Goal: Navigation & Orientation: Find specific page/section

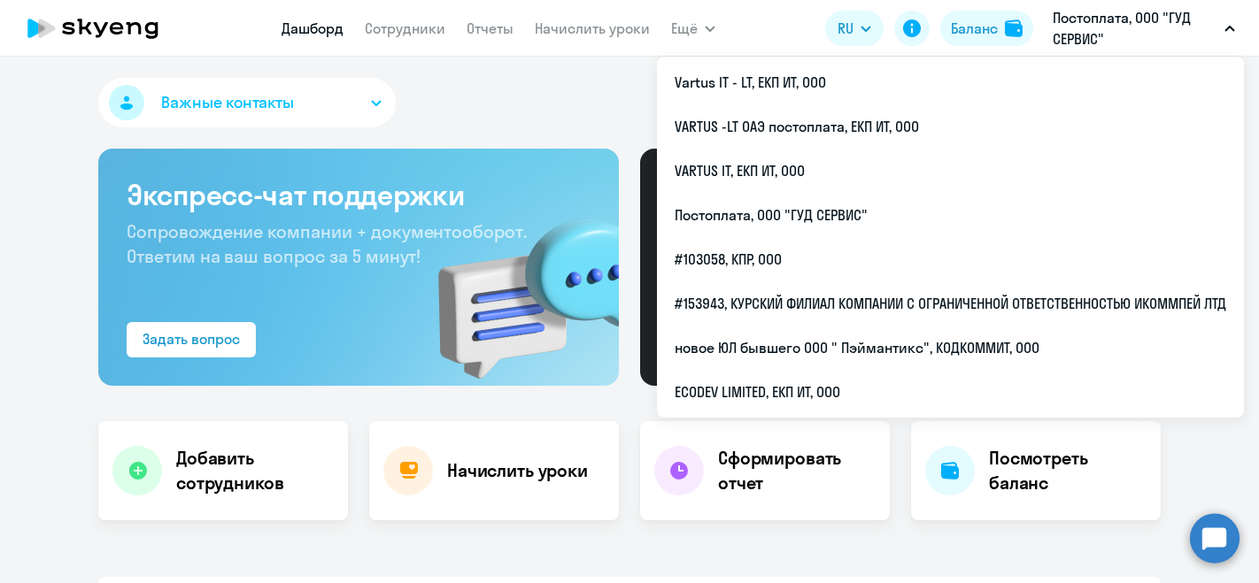
select select "30"
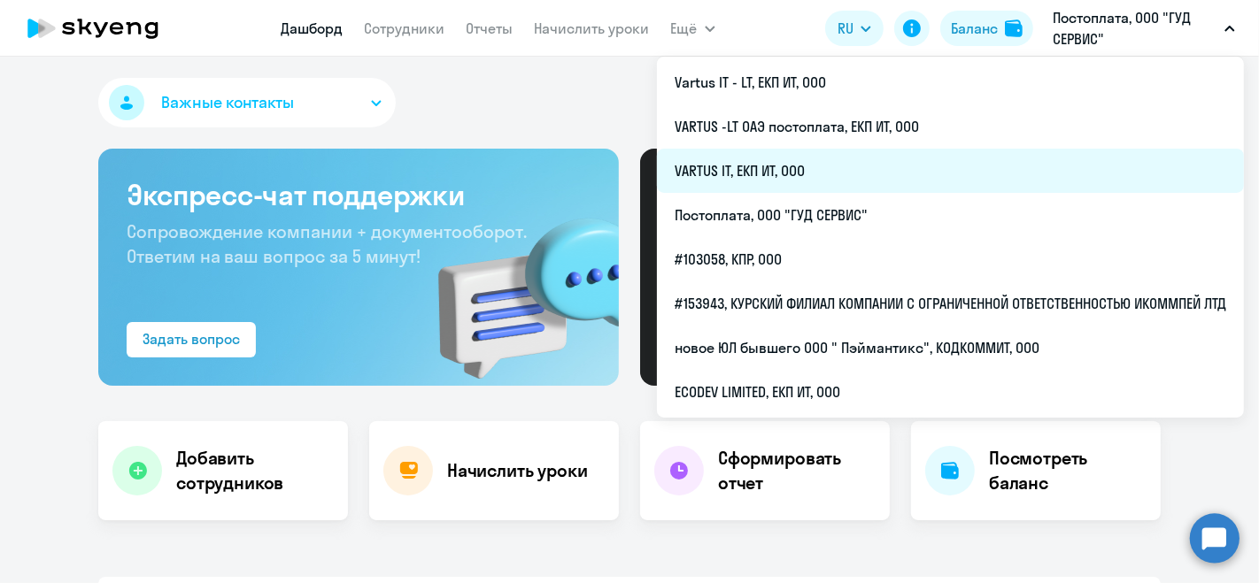
scroll to position [568, 0]
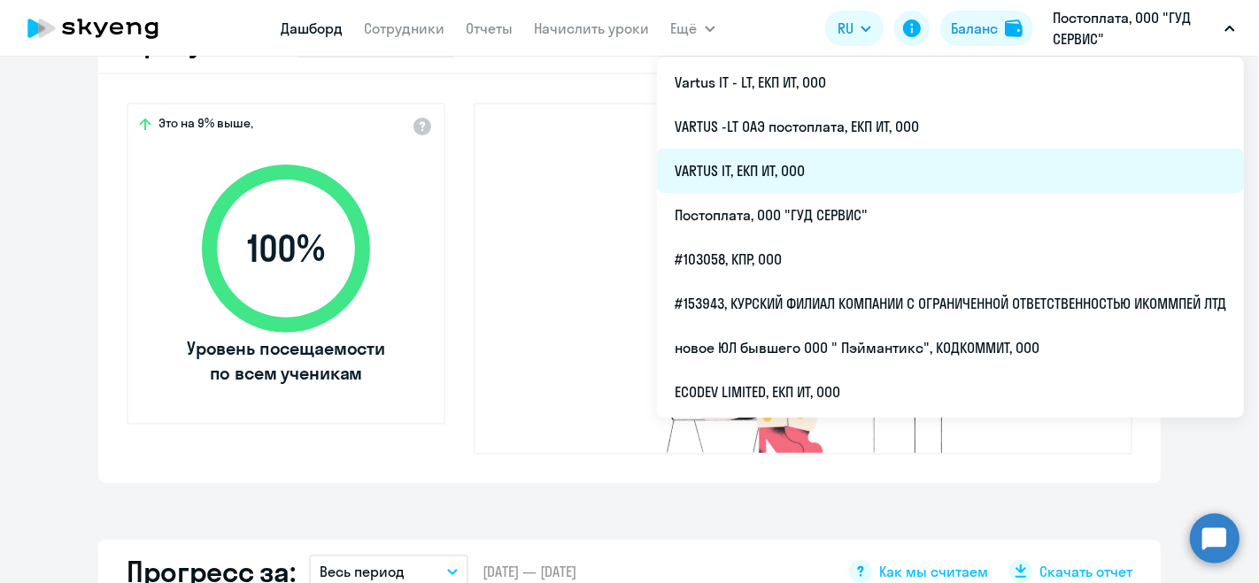
click at [861, 180] on li "VARTUS IT, ЕКП ИТ, ООО" at bounding box center [950, 171] width 587 height 44
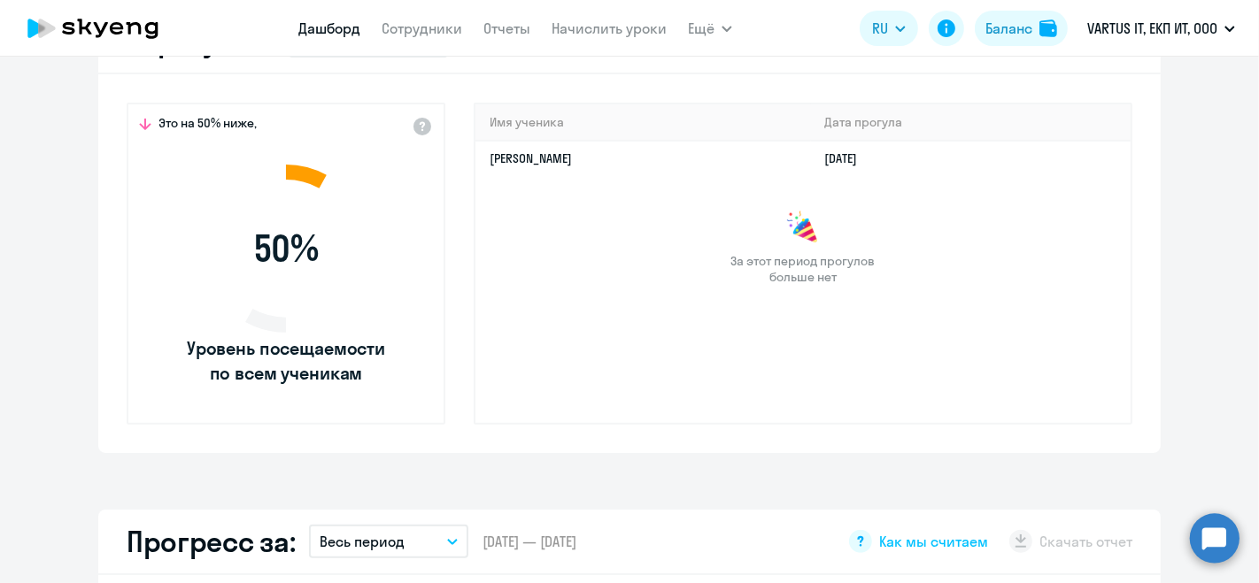
select select "30"
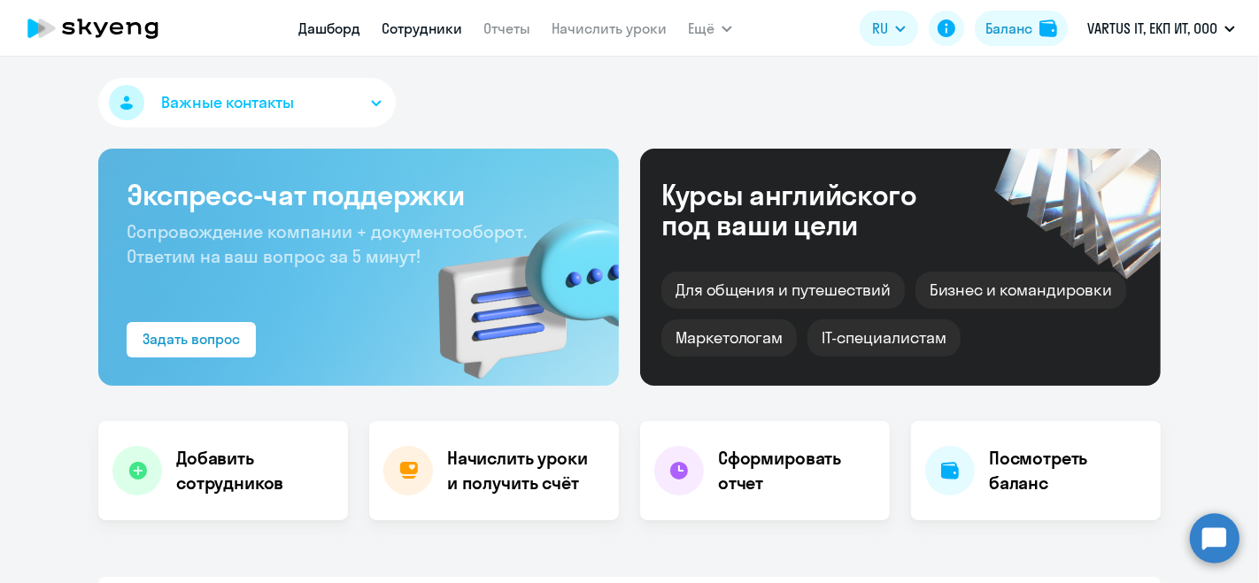
click at [415, 36] on link "Сотрудники" at bounding box center [422, 28] width 81 height 18
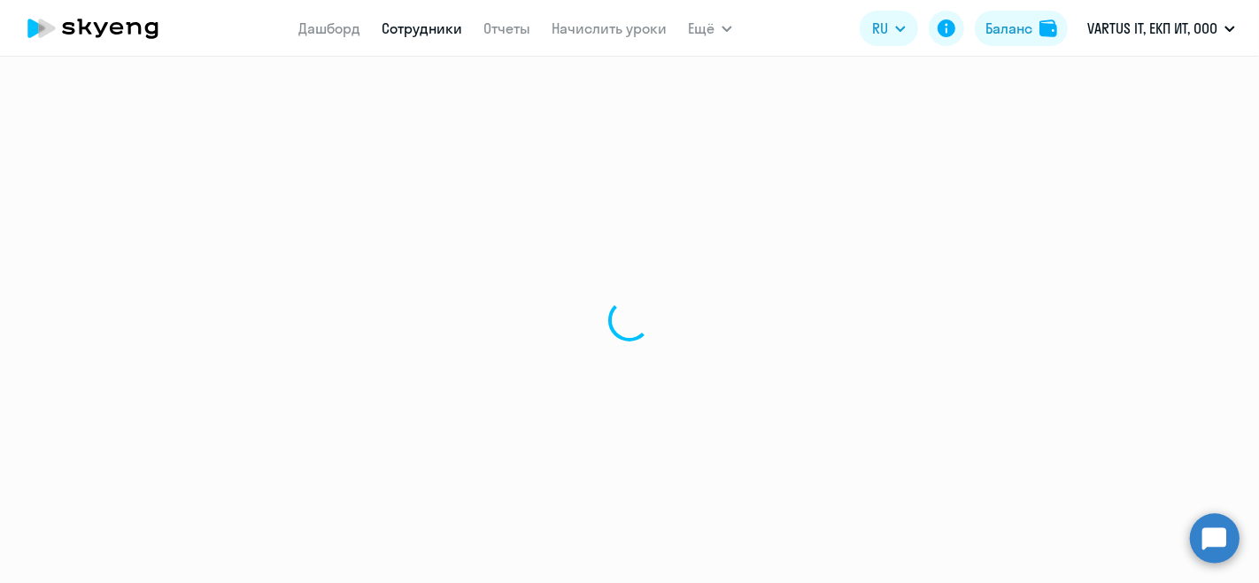
select select "30"
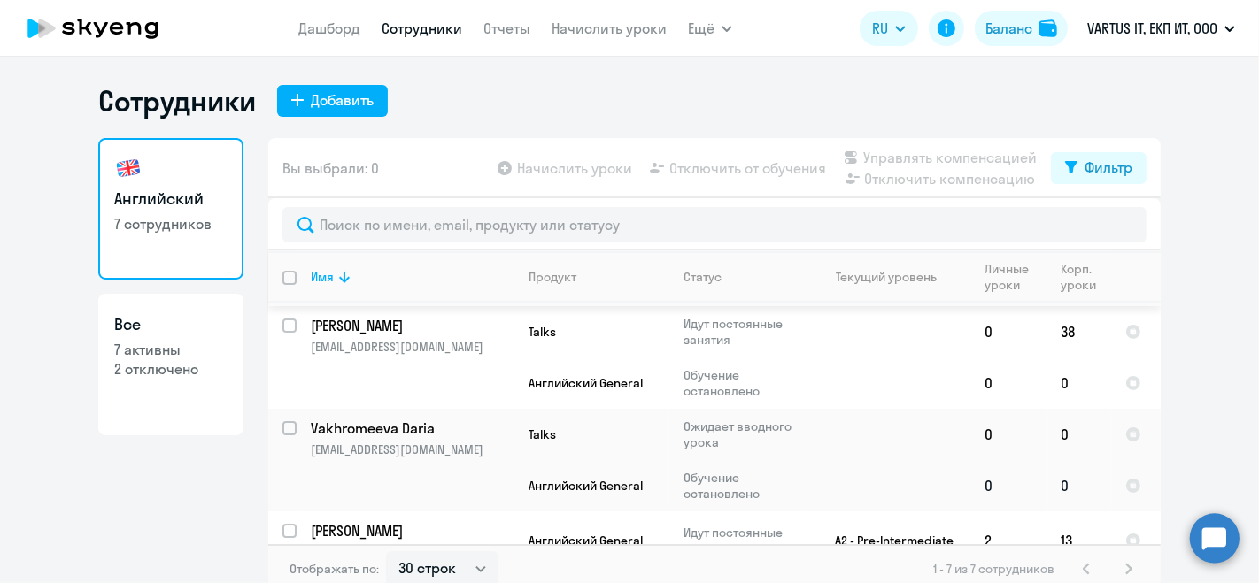
scroll to position [252, 0]
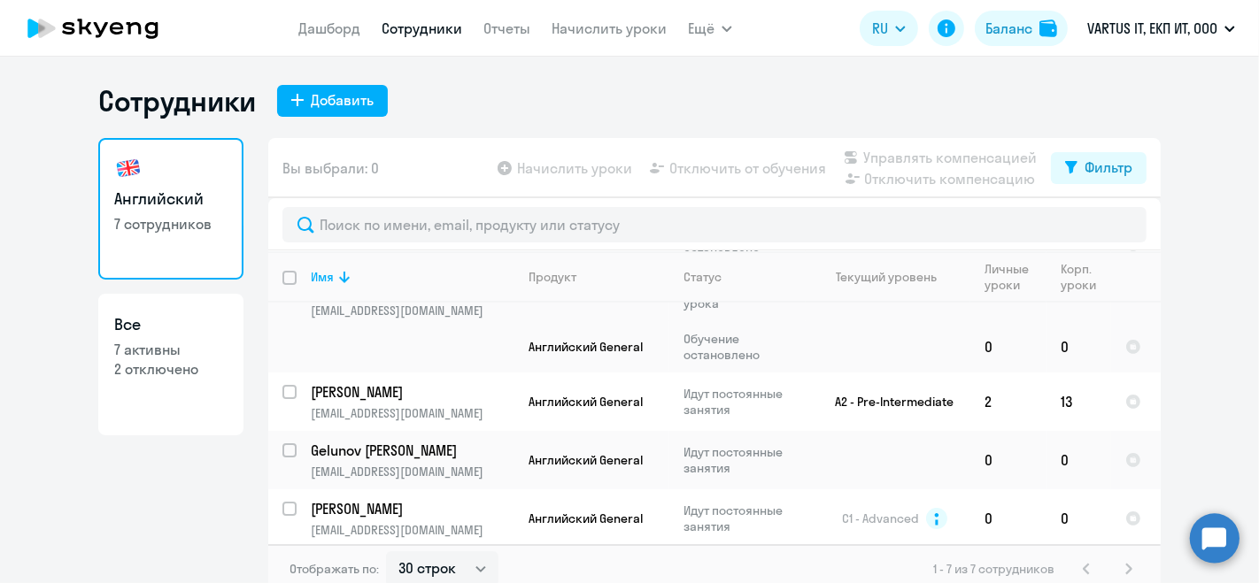
click at [149, 25] on icon at bounding box center [93, 28] width 156 height 44
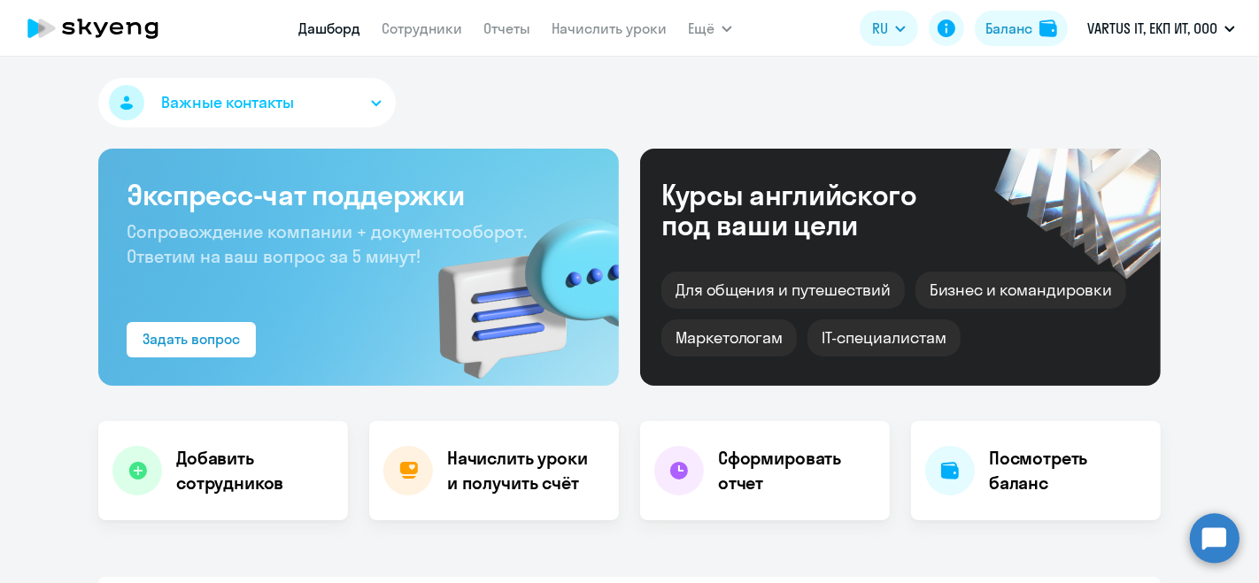
select select "30"
